Goal: Task Accomplishment & Management: Use online tool/utility

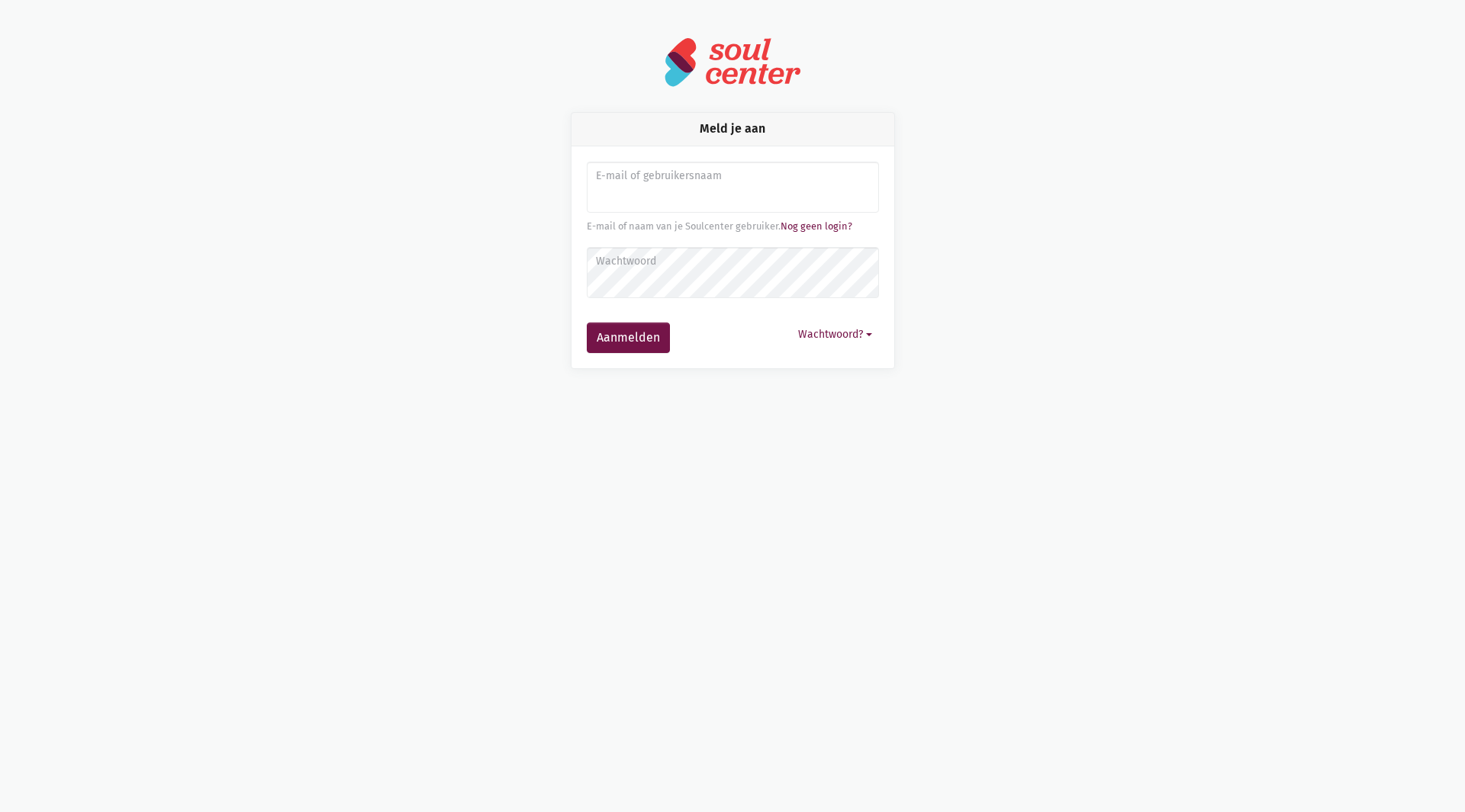
click at [690, 182] on label "E-mail of gebruikersnaam" at bounding box center [732, 176] width 272 height 17
click at [811, 232] on link "Nog geen login?" at bounding box center [817, 226] width 72 height 11
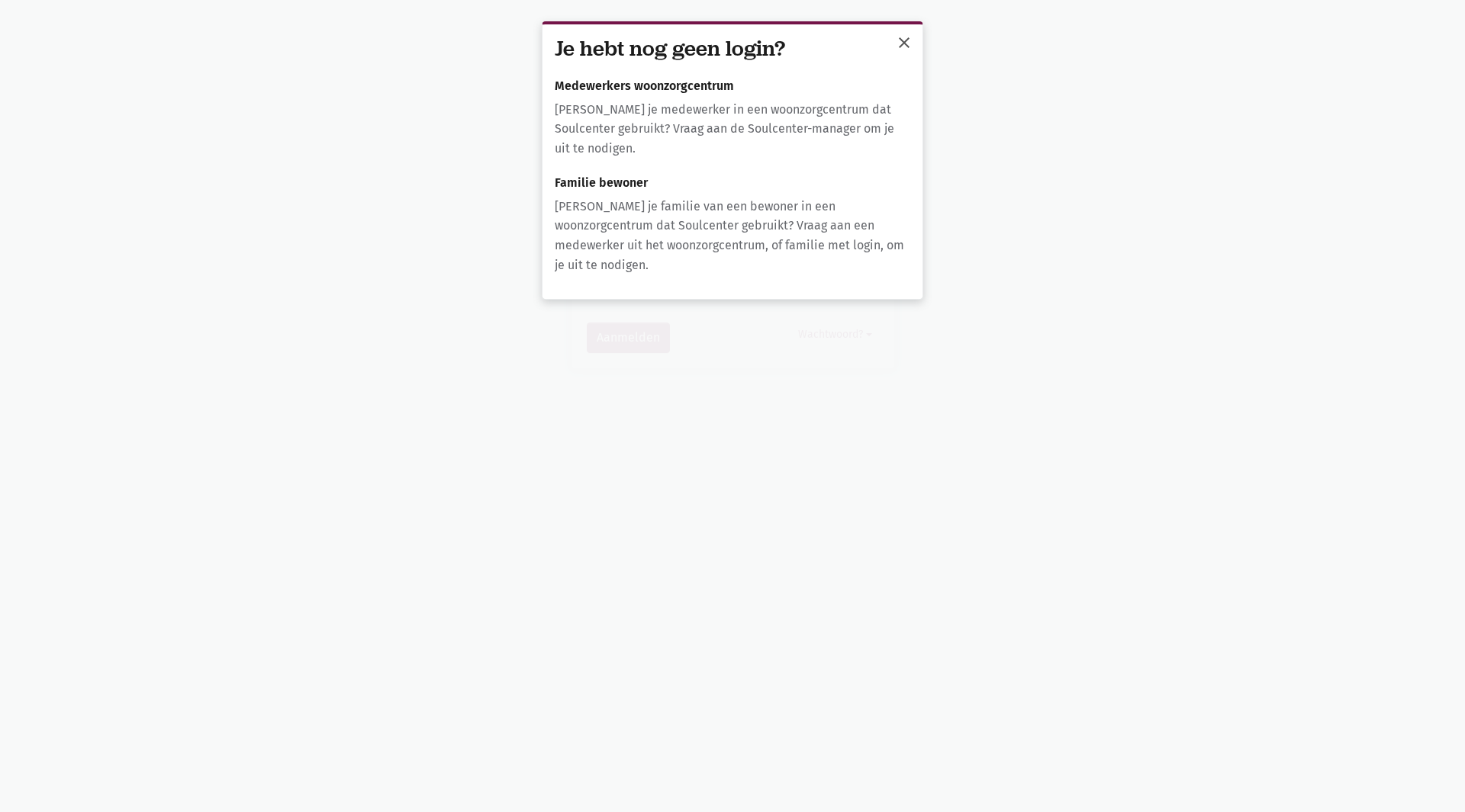
click at [906, 53] on button "close" at bounding box center [904, 44] width 31 height 34
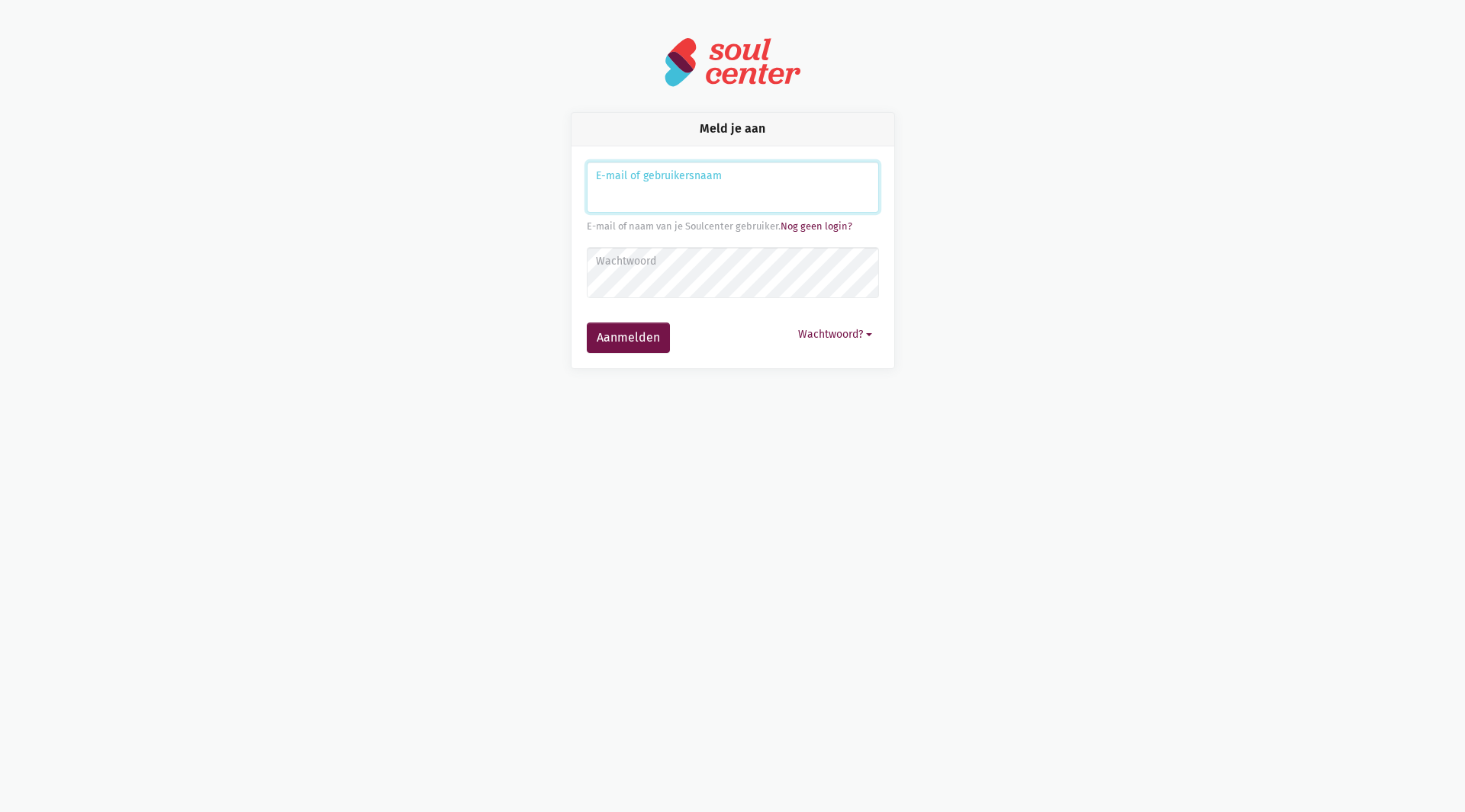
click at [791, 191] on input "Aanmelden" at bounding box center [732, 188] width 292 height 52
click at [784, 231] on link "Nog geen login?" at bounding box center [817, 226] width 72 height 11
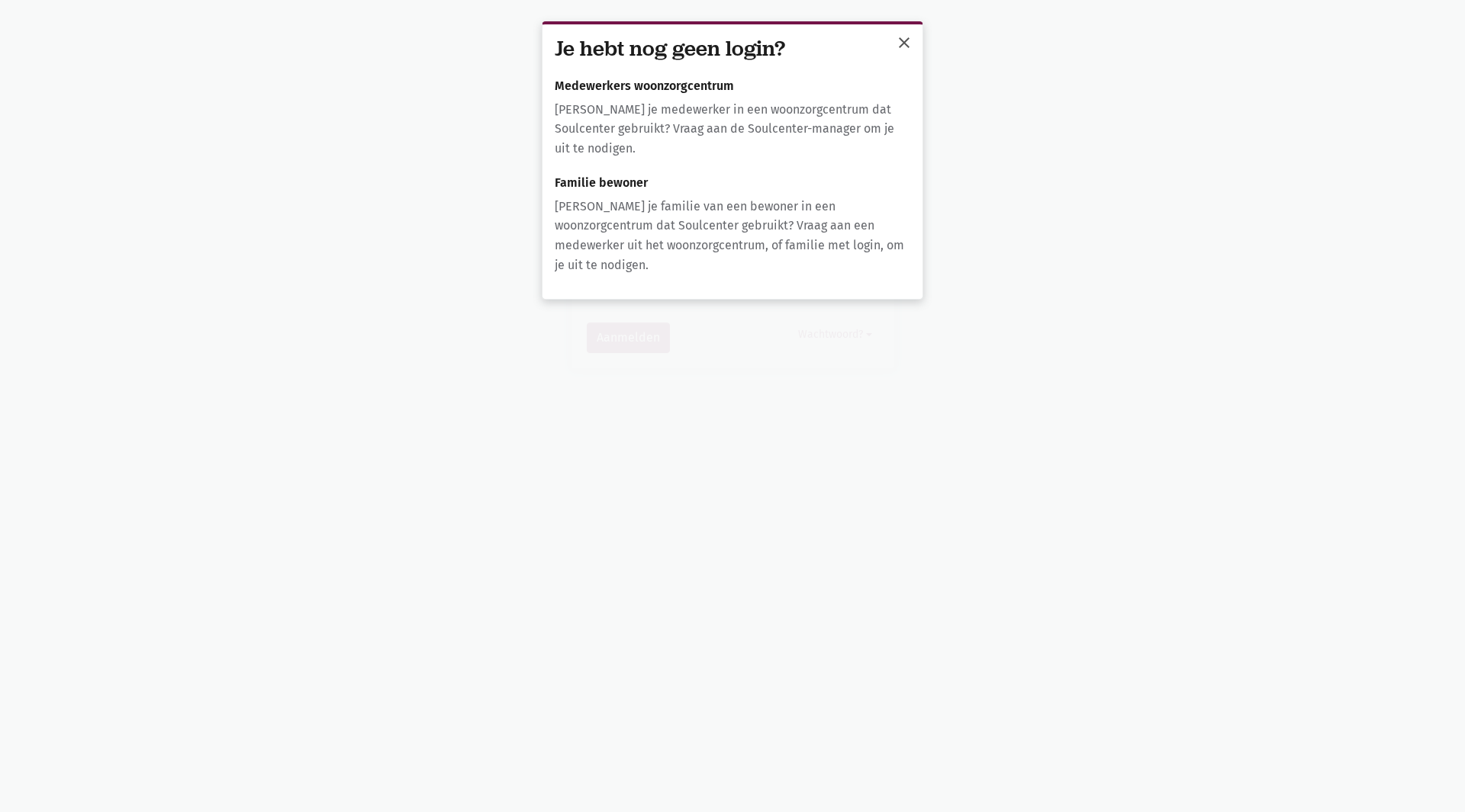
click at [895, 51] on span "close" at bounding box center [904, 43] width 18 height 18
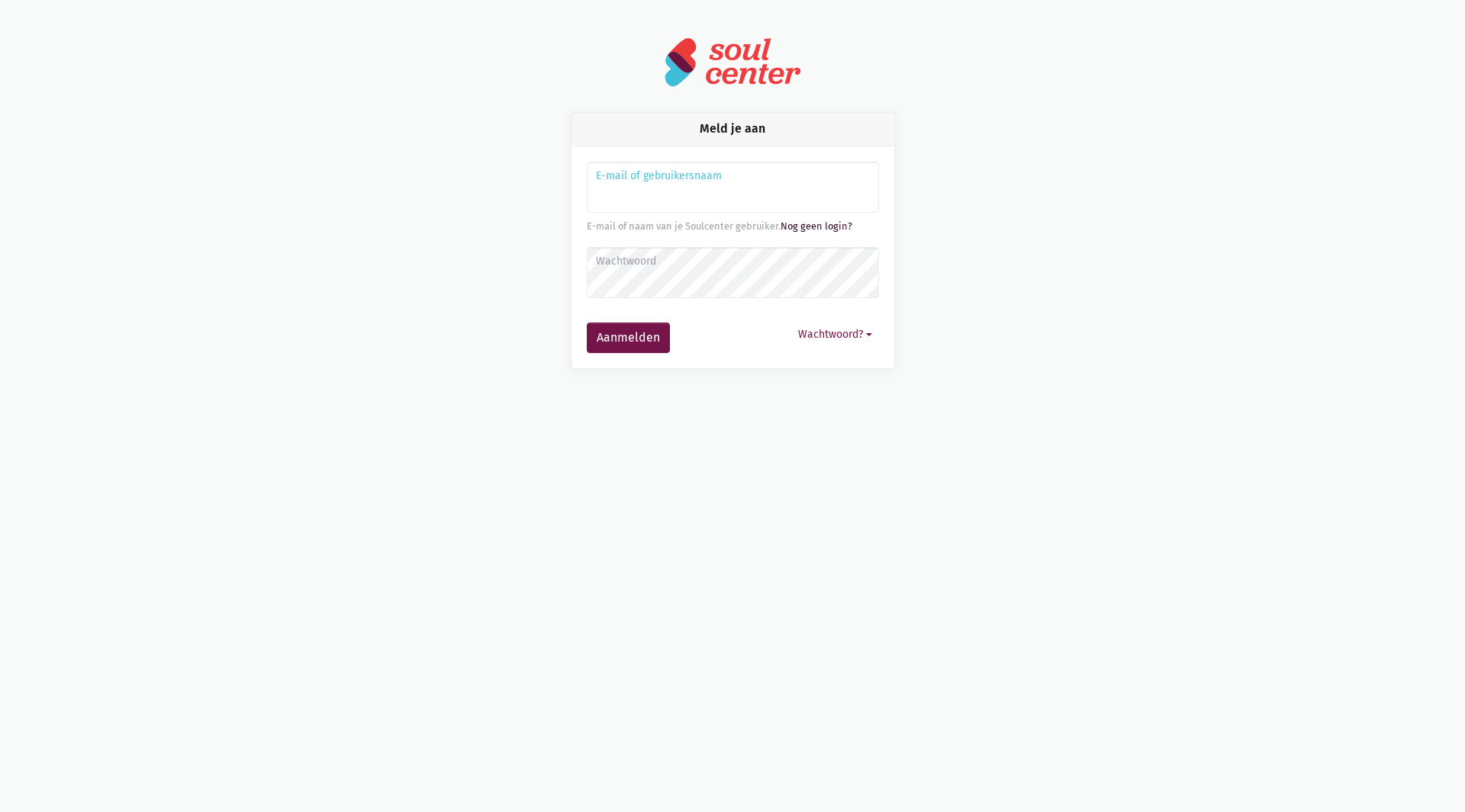
click at [805, 223] on link "Nog geen login?" at bounding box center [817, 226] width 72 height 11
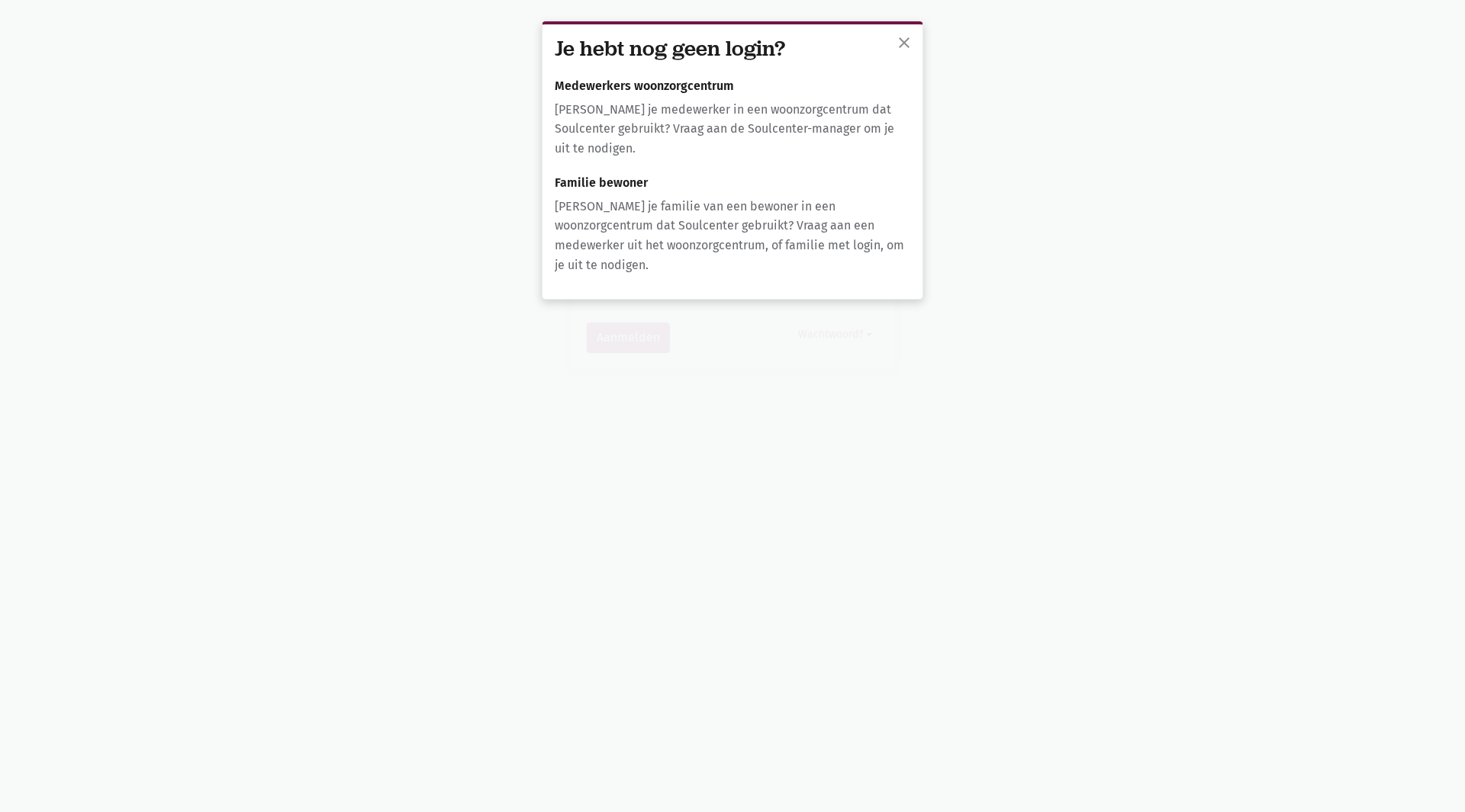
click at [761, 223] on p "[PERSON_NAME] je familie van een bewoner in een woonzorgcentrum dat Soulcenter …" at bounding box center [732, 236] width 356 height 78
drag, startPoint x: 777, startPoint y: 136, endPoint x: 791, endPoint y: 123, distance: 19.1
click at [781, 133] on p "[PERSON_NAME] je medewerker in een woonzorgcentrum dat Soulcenter gebruikt? Vra…" at bounding box center [732, 129] width 356 height 59
click at [890, 41] on button "close" at bounding box center [904, 44] width 31 height 34
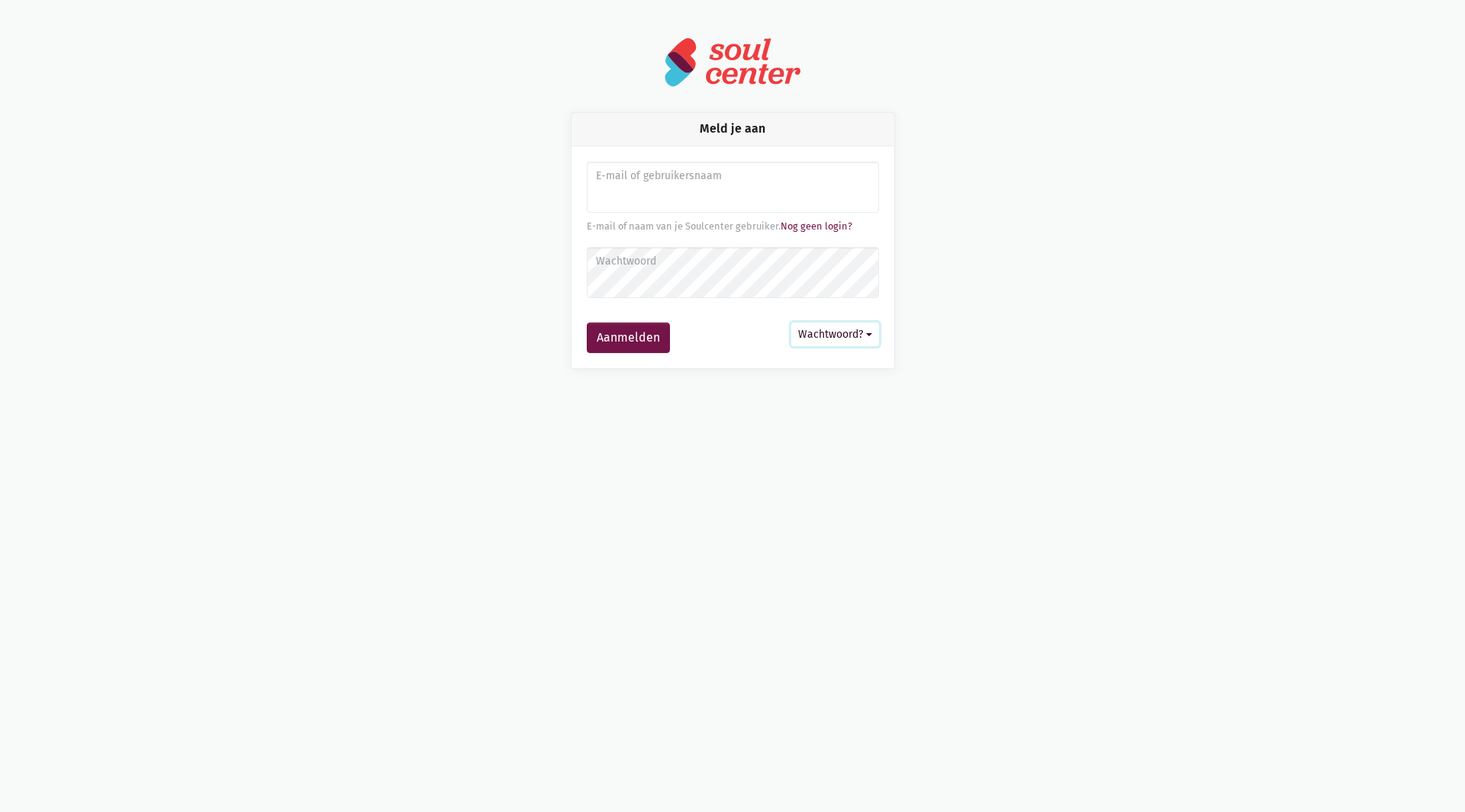
click at [859, 330] on button "Wachtwoord?" at bounding box center [834, 334] width 88 height 24
click at [795, 366] on link "Aanmelden zonder wachtwoord" at bounding box center [760, 371] width 234 height 26
